Goal: Task Accomplishment & Management: Use online tool/utility

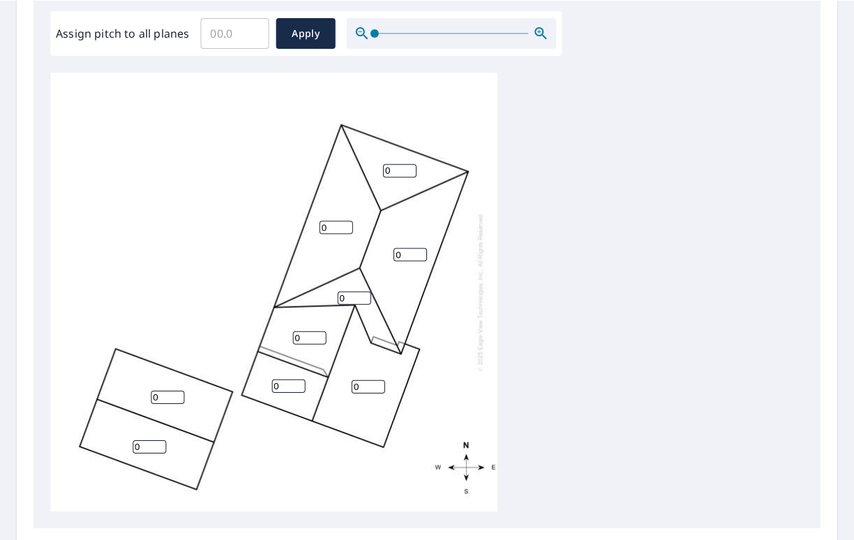
scroll to position [419, 0]
click at [387, 170] on input "0" at bounding box center [398, 169] width 33 height 13
click at [391, 167] on input "0" at bounding box center [398, 169] width 33 height 13
type input "08"
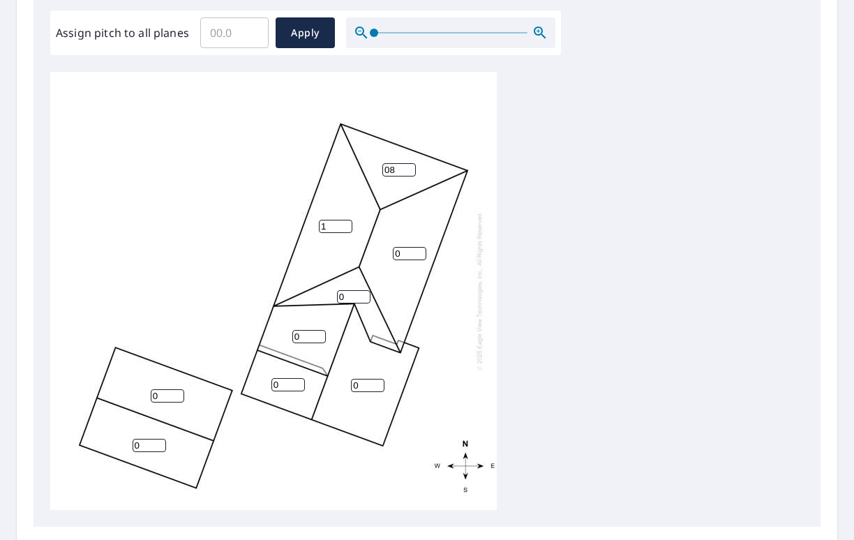
click at [340, 225] on input "1" at bounding box center [335, 226] width 33 height 13
type input "1"
type input "8"
click at [405, 253] on input "0" at bounding box center [409, 253] width 33 height 13
type input "08"
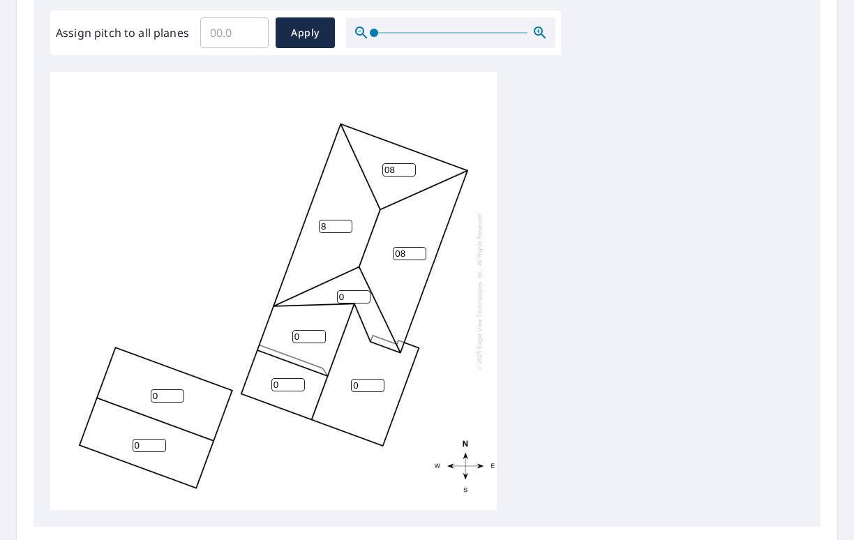
click at [352, 294] on input "0" at bounding box center [353, 296] width 33 height 13
type input "08"
click at [312, 336] on input "0" at bounding box center [308, 336] width 33 height 13
type input "04"
click at [363, 385] on input "0" at bounding box center [367, 385] width 33 height 13
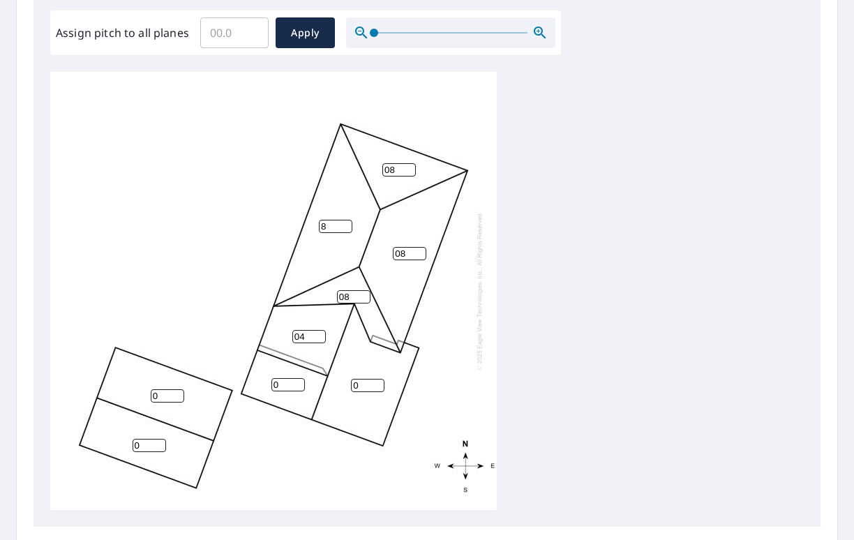
click at [361, 383] on input "0" at bounding box center [367, 385] width 33 height 13
type input "010"
click at [293, 383] on input "1" at bounding box center [287, 384] width 33 height 13
type input "10"
click at [165, 398] on input "0" at bounding box center [167, 395] width 33 height 13
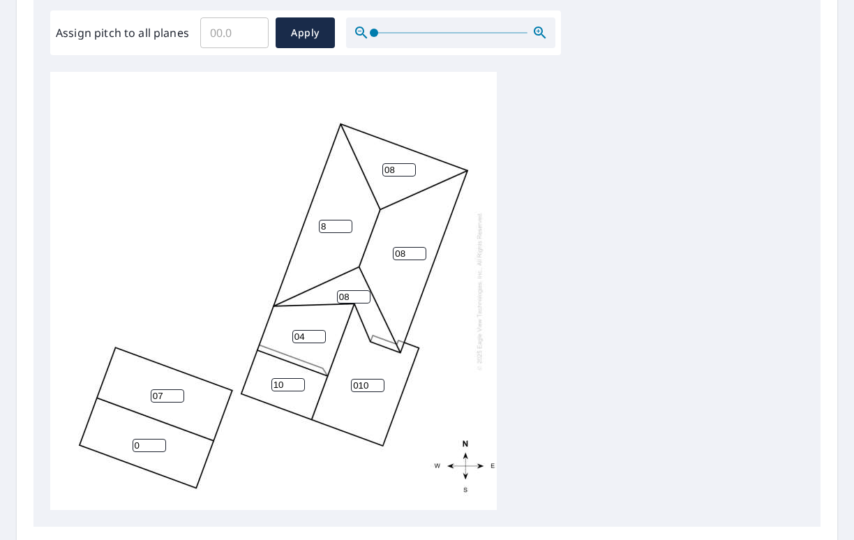
type input "07"
click at [151, 449] on input "0" at bounding box center [149, 445] width 33 height 13
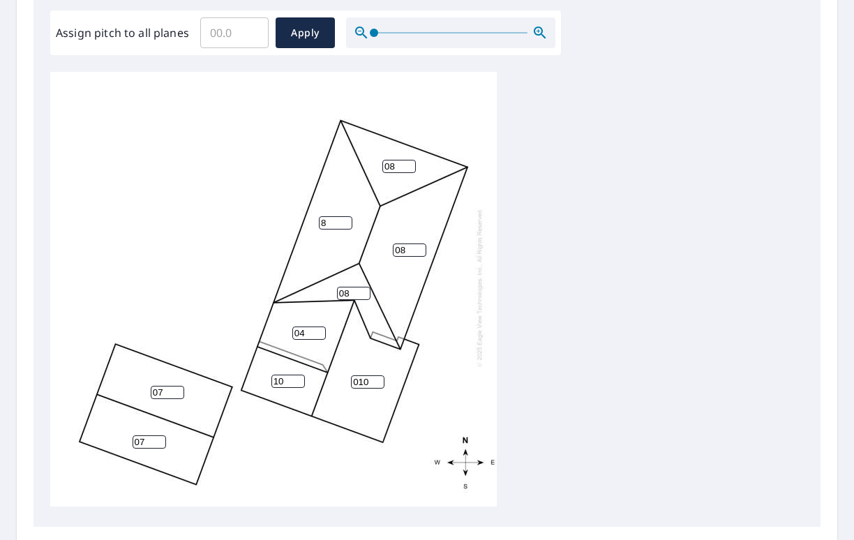
scroll to position [14, 0]
type input "07"
click at [319, 34] on span "Apply" at bounding box center [305, 32] width 37 height 17
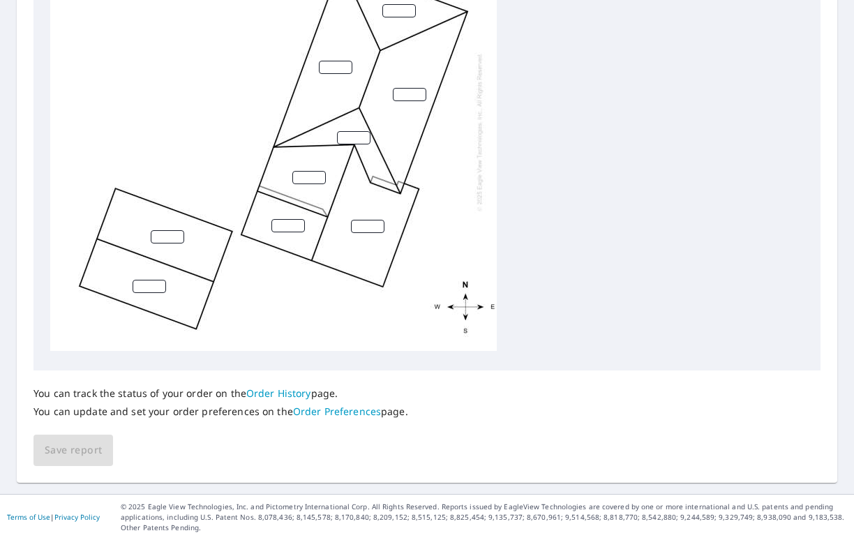
scroll to position [0, 0]
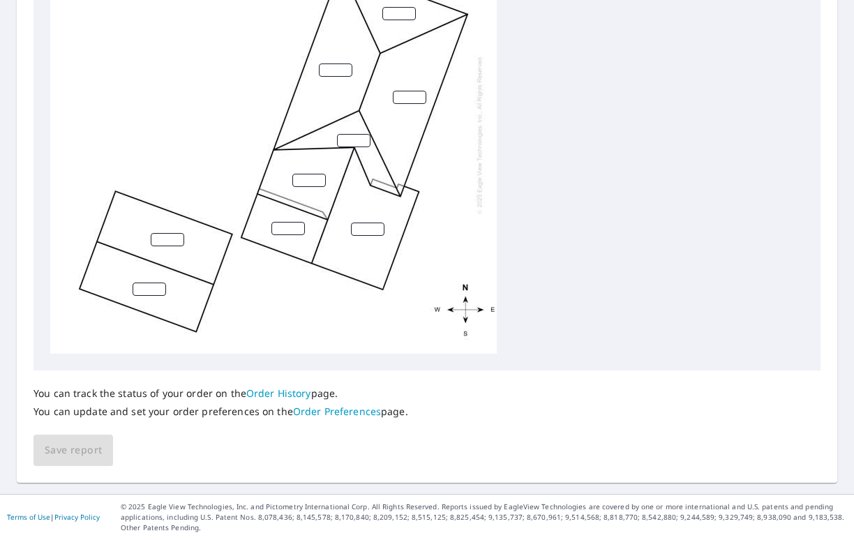
click at [394, 14] on input "number" at bounding box center [398, 13] width 33 height 13
type input "8"
click at [405, 97] on input "number" at bounding box center [409, 97] width 33 height 13
type input "8"
click at [336, 69] on input "number" at bounding box center [335, 70] width 33 height 13
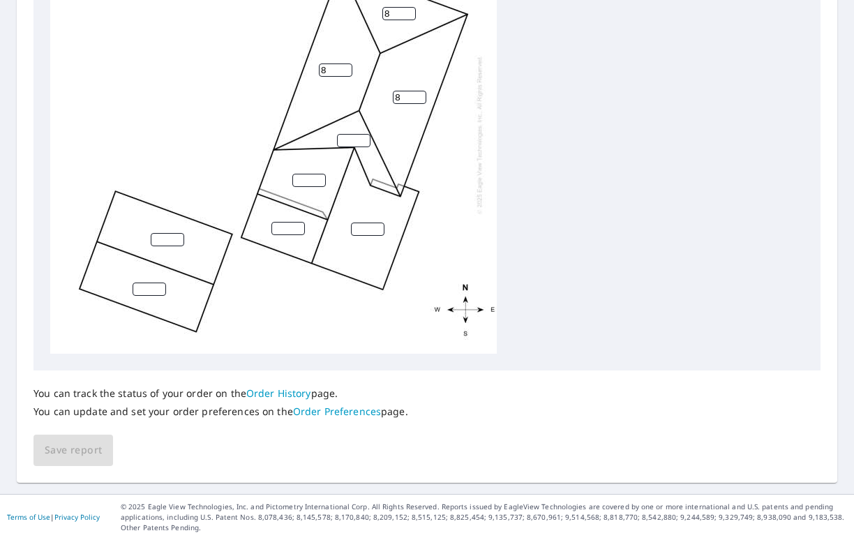
type input "8"
click at [352, 143] on input "number" at bounding box center [353, 140] width 33 height 13
type input "8"
click at [307, 182] on input "number" at bounding box center [308, 180] width 33 height 13
type input "4"
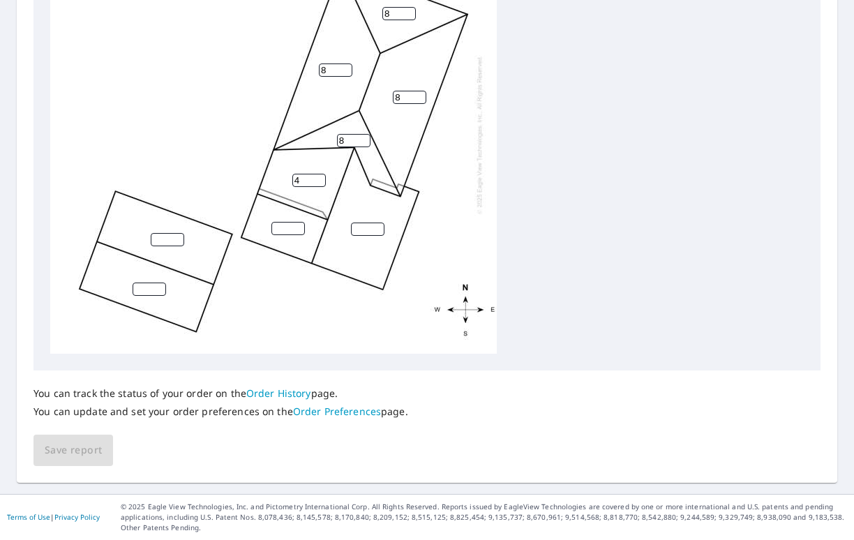
click at [363, 229] on input "number" at bounding box center [367, 229] width 33 height 13
type input "10"
click at [288, 231] on input "number" at bounding box center [287, 228] width 33 height 13
type input "10"
click at [173, 241] on input "0" at bounding box center [167, 239] width 33 height 13
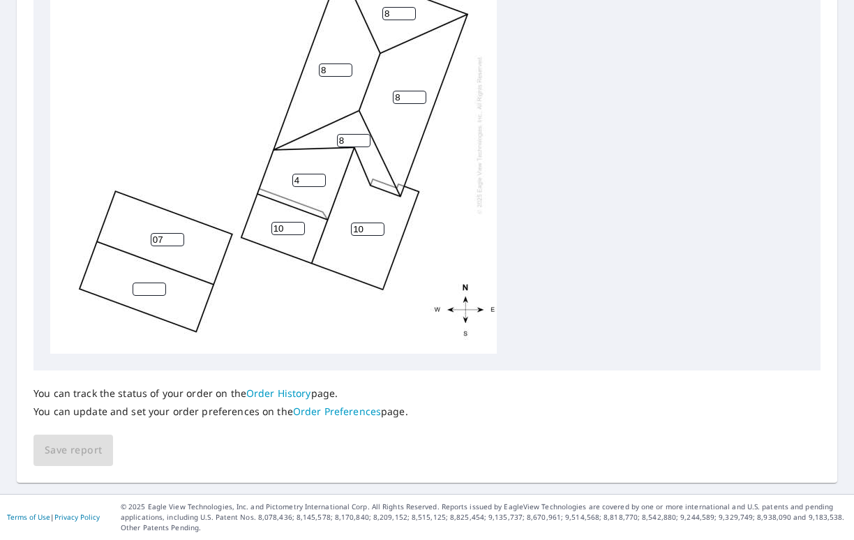
type input "07"
click at [145, 292] on input "number" at bounding box center [149, 289] width 33 height 13
type input "7"
click at [89, 449] on span "Save report" at bounding box center [73, 450] width 57 height 17
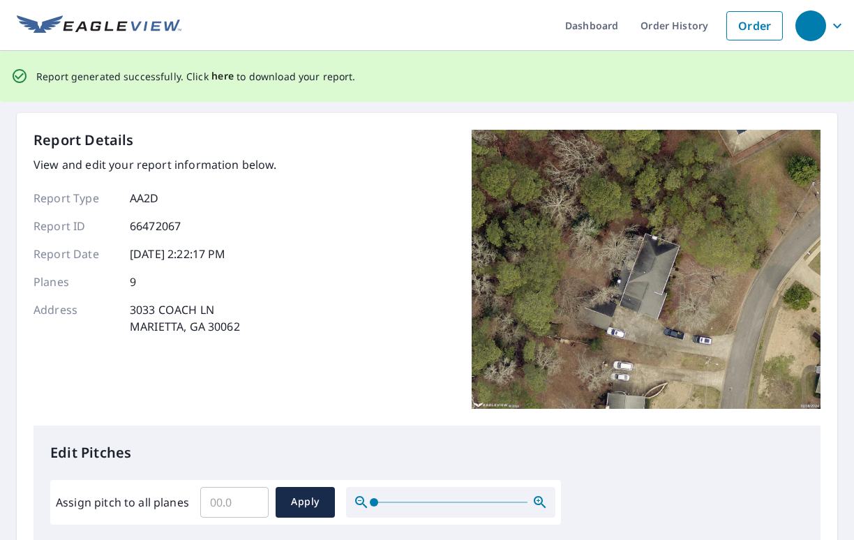
click at [217, 75] on span "here" at bounding box center [222, 76] width 23 height 17
